Goal: Find specific page/section: Find specific page/section

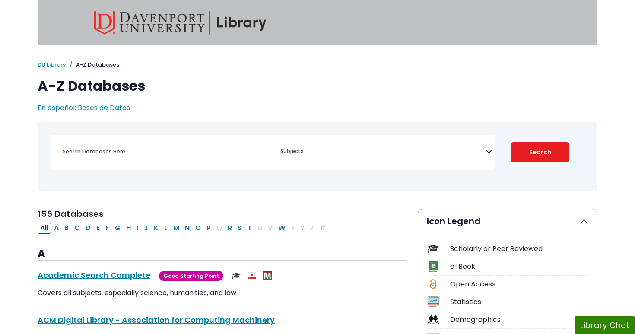
select select "Database Subject Filter"
click at [105, 158] on div "Search filters" at bounding box center [164, 151] width 215 height 21
click at [105, 151] on input "Search database by title or keyword" at bounding box center [164, 151] width 215 height 13
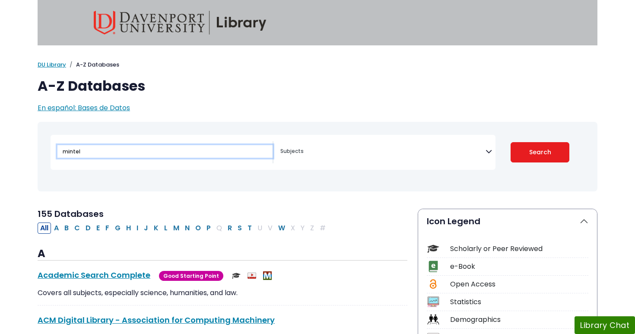
type input "mintel"
click at [540, 152] on button "Search" at bounding box center [539, 152] width 59 height 20
select select "Database Subject Filter"
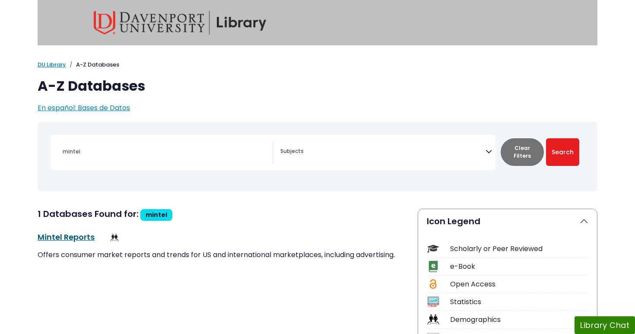
click at [47, 233] on link "Mintel Reports This link opens in a new window" at bounding box center [66, 236] width 57 height 11
click at [77, 235] on link "Mintel Reports This link opens in a new window" at bounding box center [66, 236] width 57 height 11
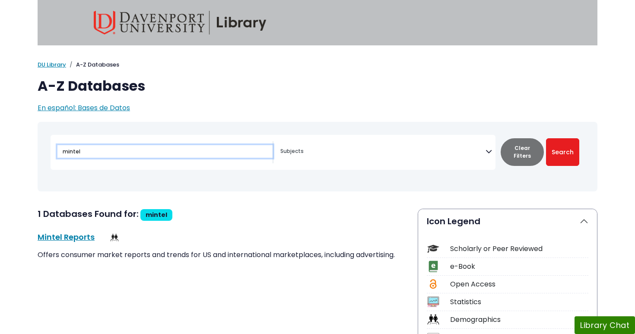
click at [174, 149] on input "mintel" at bounding box center [164, 151] width 215 height 13
type input "statista"
click at [562, 152] on button "Search" at bounding box center [562, 152] width 33 height 28
select select "Database Subject Filter"
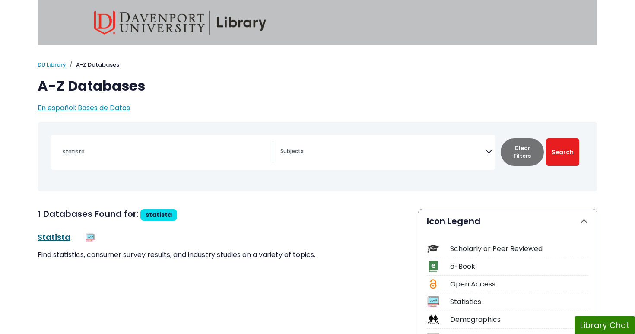
click at [57, 236] on link "Statista This link opens in a new window" at bounding box center [54, 236] width 33 height 11
